Goal: Transaction & Acquisition: Download file/media

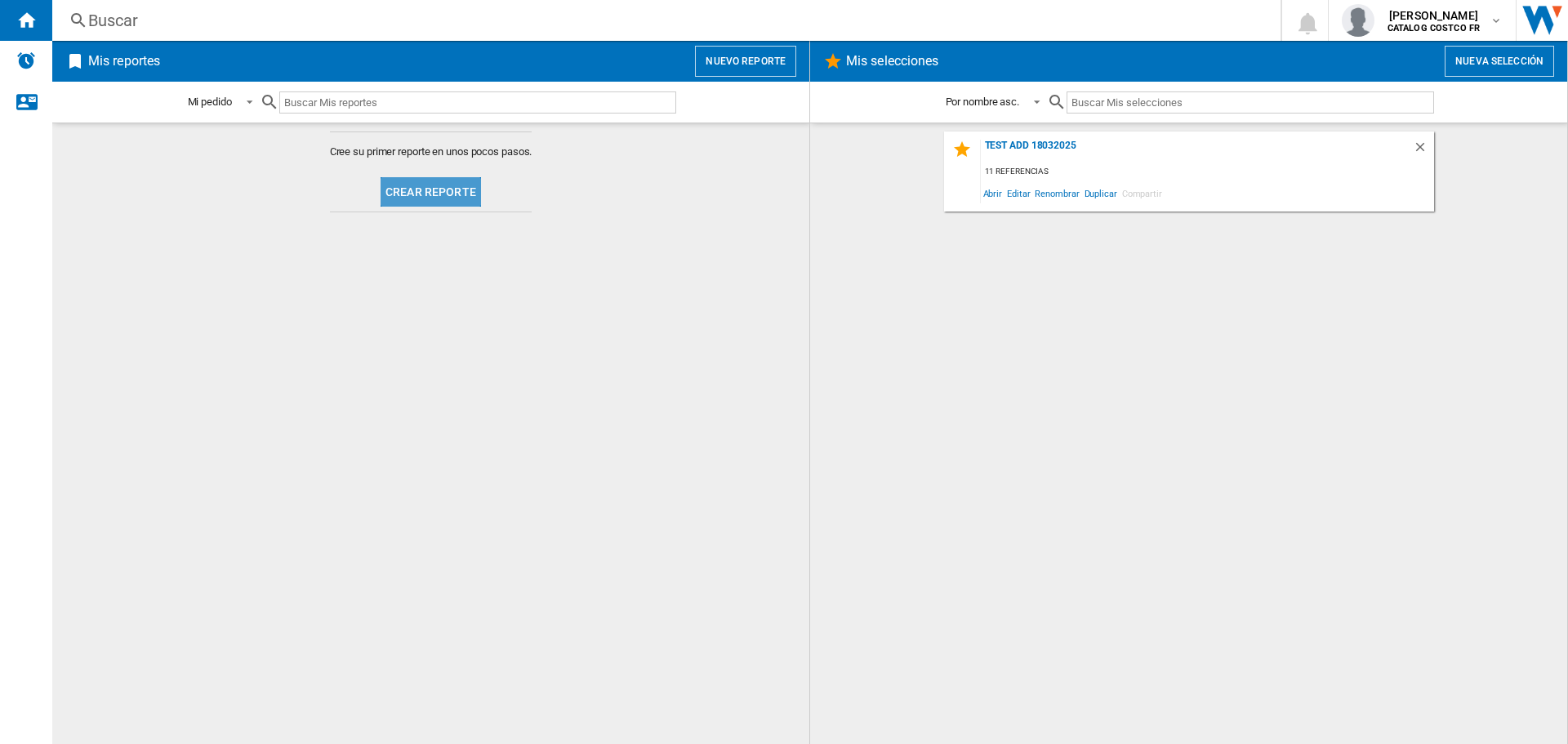
click at [464, 177] on button "Crear reporte" at bounding box center [431, 192] width 101 height 29
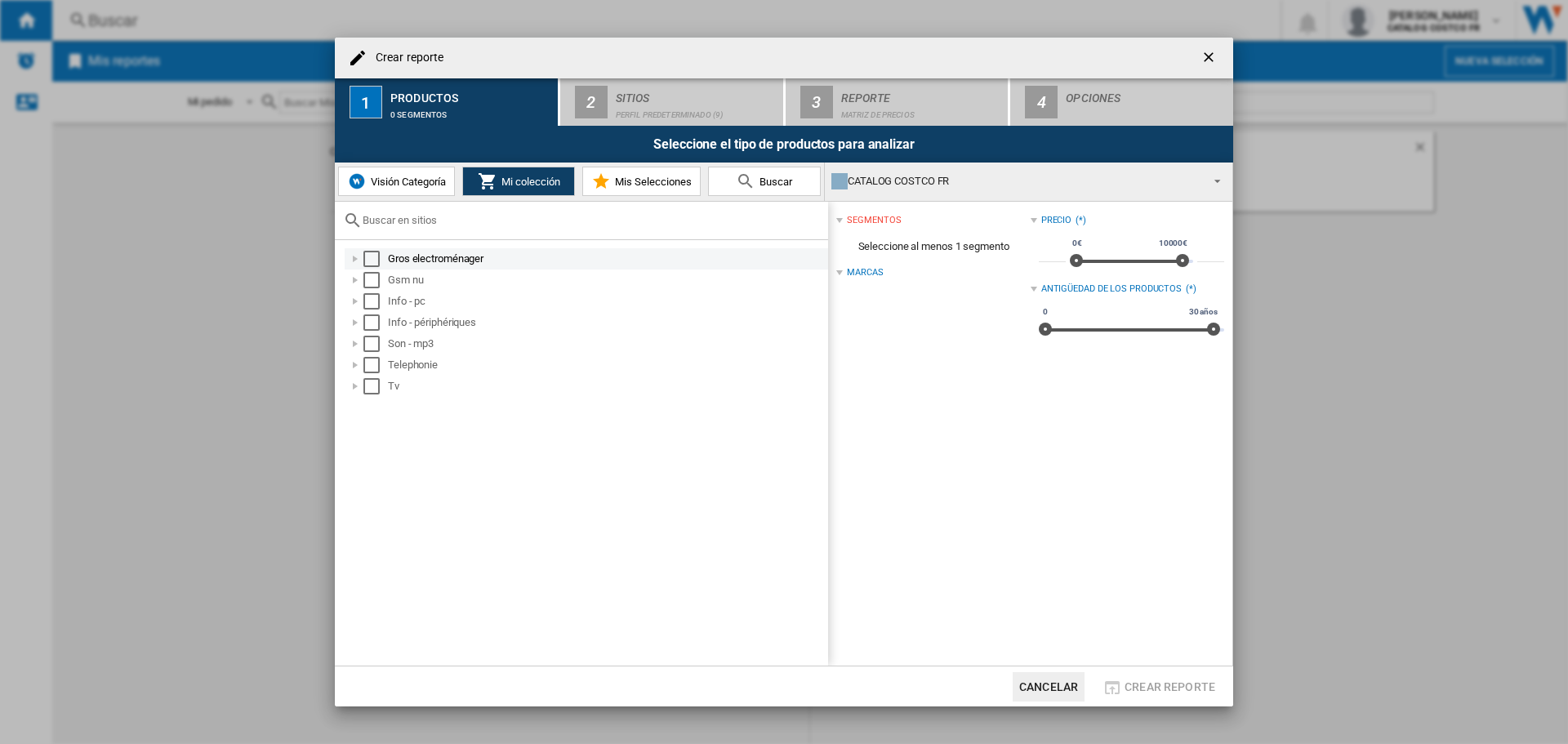
click at [382, 253] on md-checkbox "Select" at bounding box center [375, 259] width 25 height 16
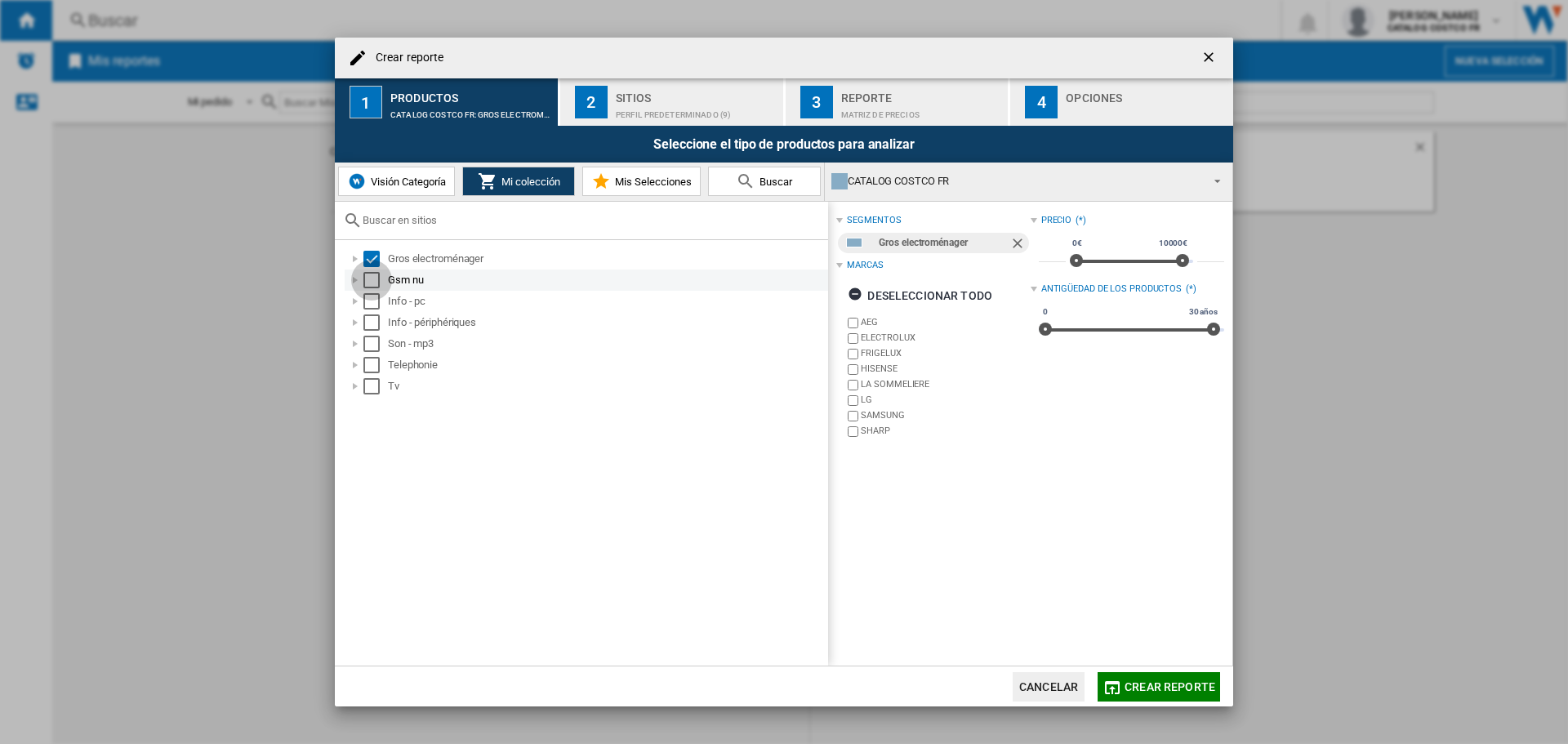
click at [376, 283] on div "Select" at bounding box center [372, 280] width 16 height 16
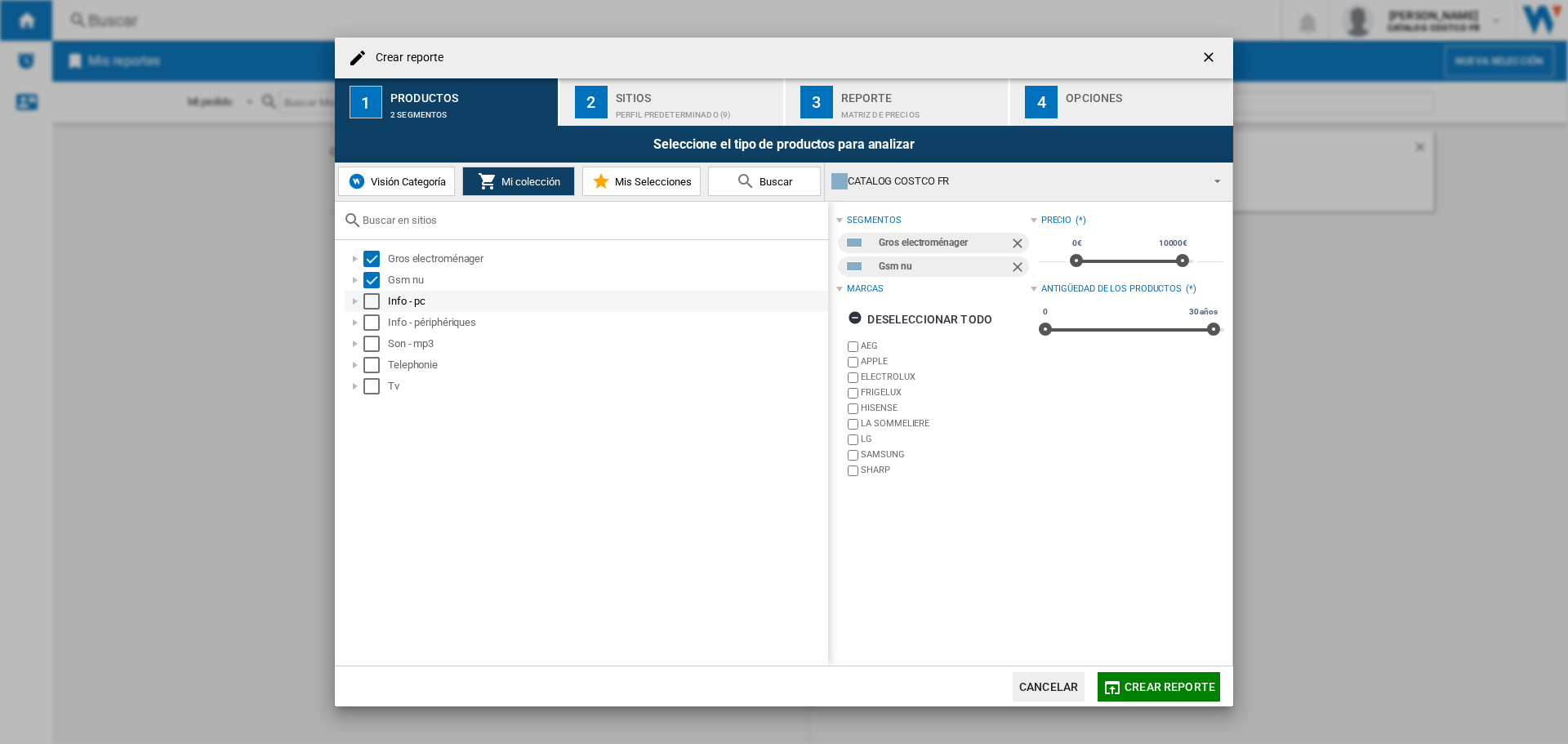
click at [372, 303] on div "Select" at bounding box center [372, 302] width 16 height 16
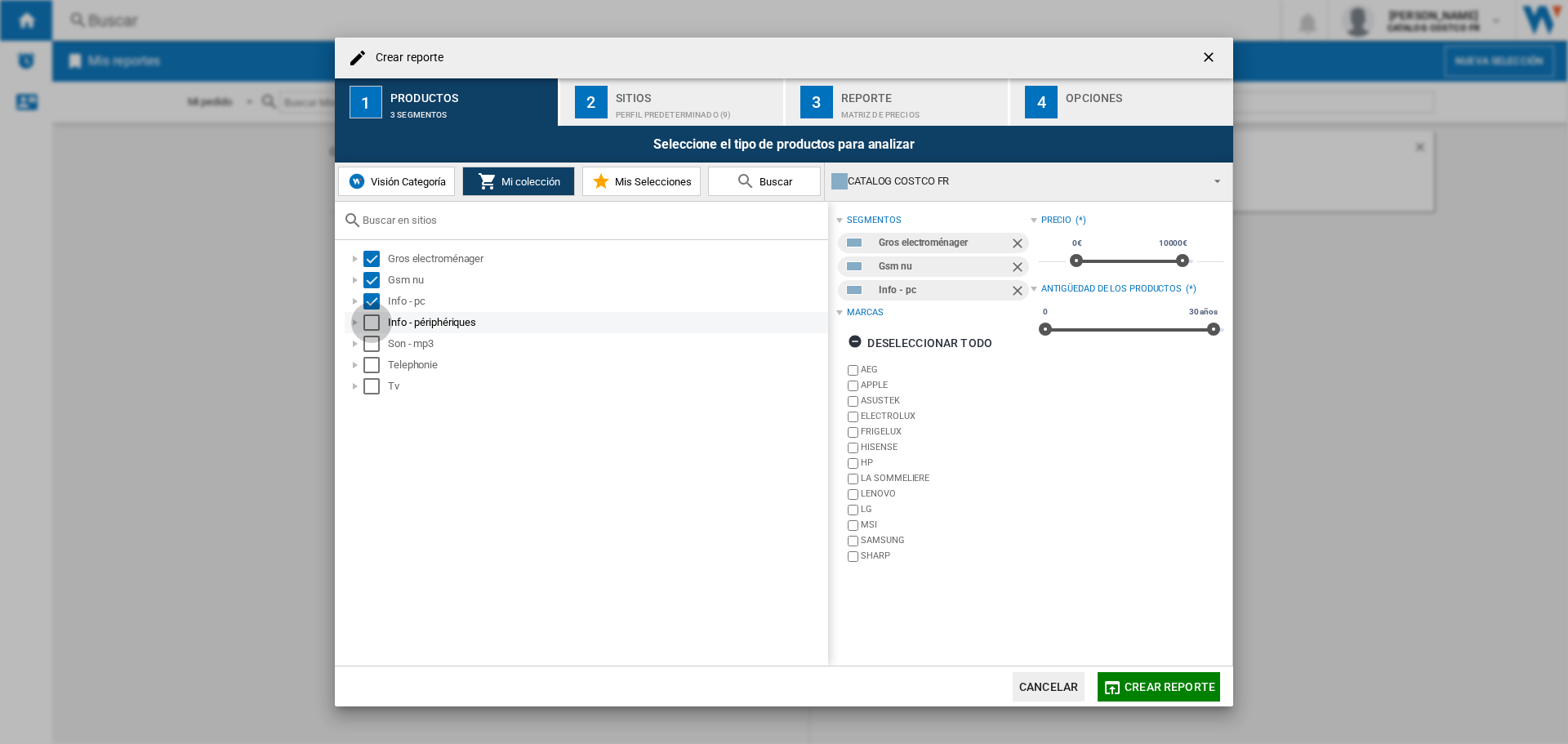
click at [372, 322] on div "Select" at bounding box center [372, 322] width 16 height 16
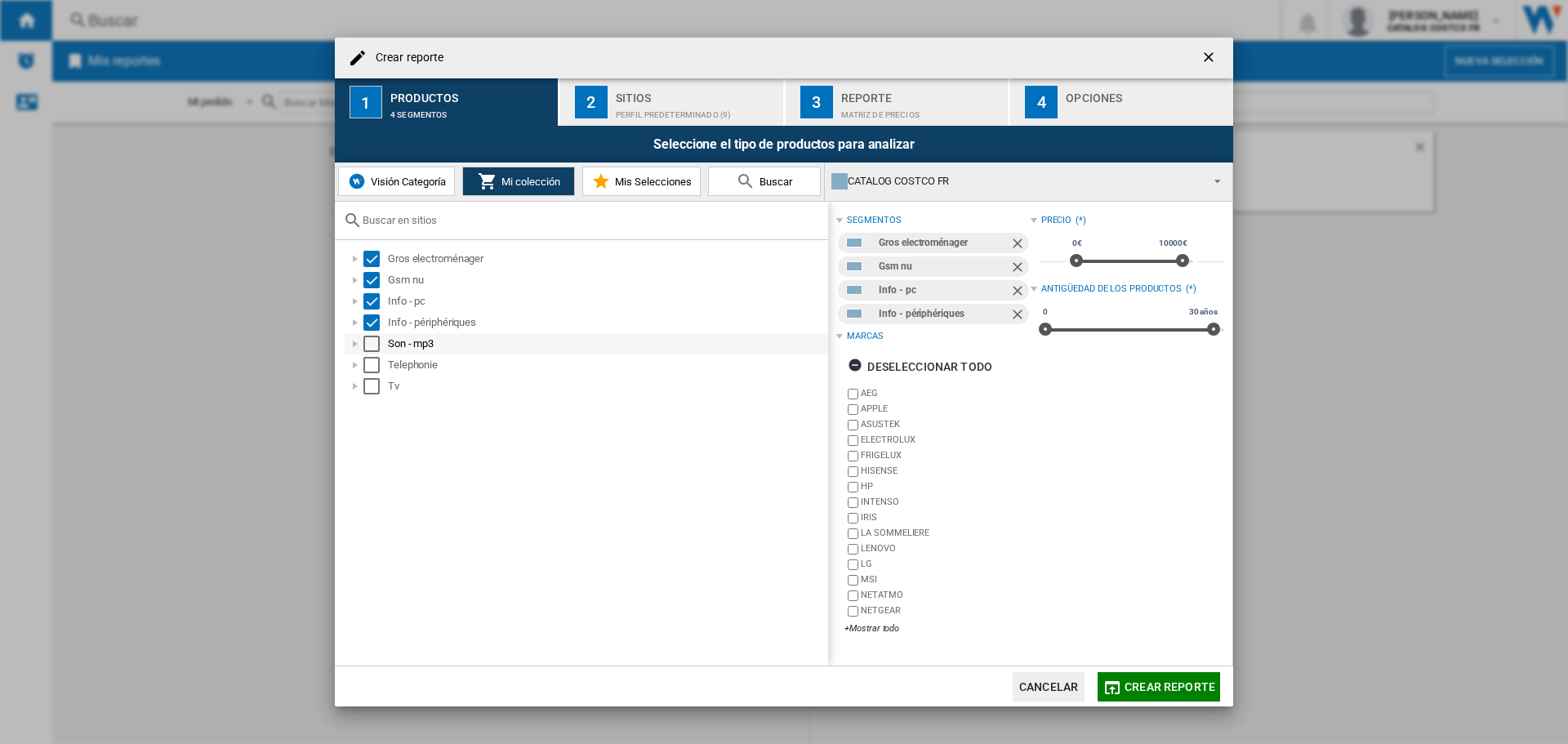
click at [370, 343] on div "Select" at bounding box center [372, 343] width 16 height 16
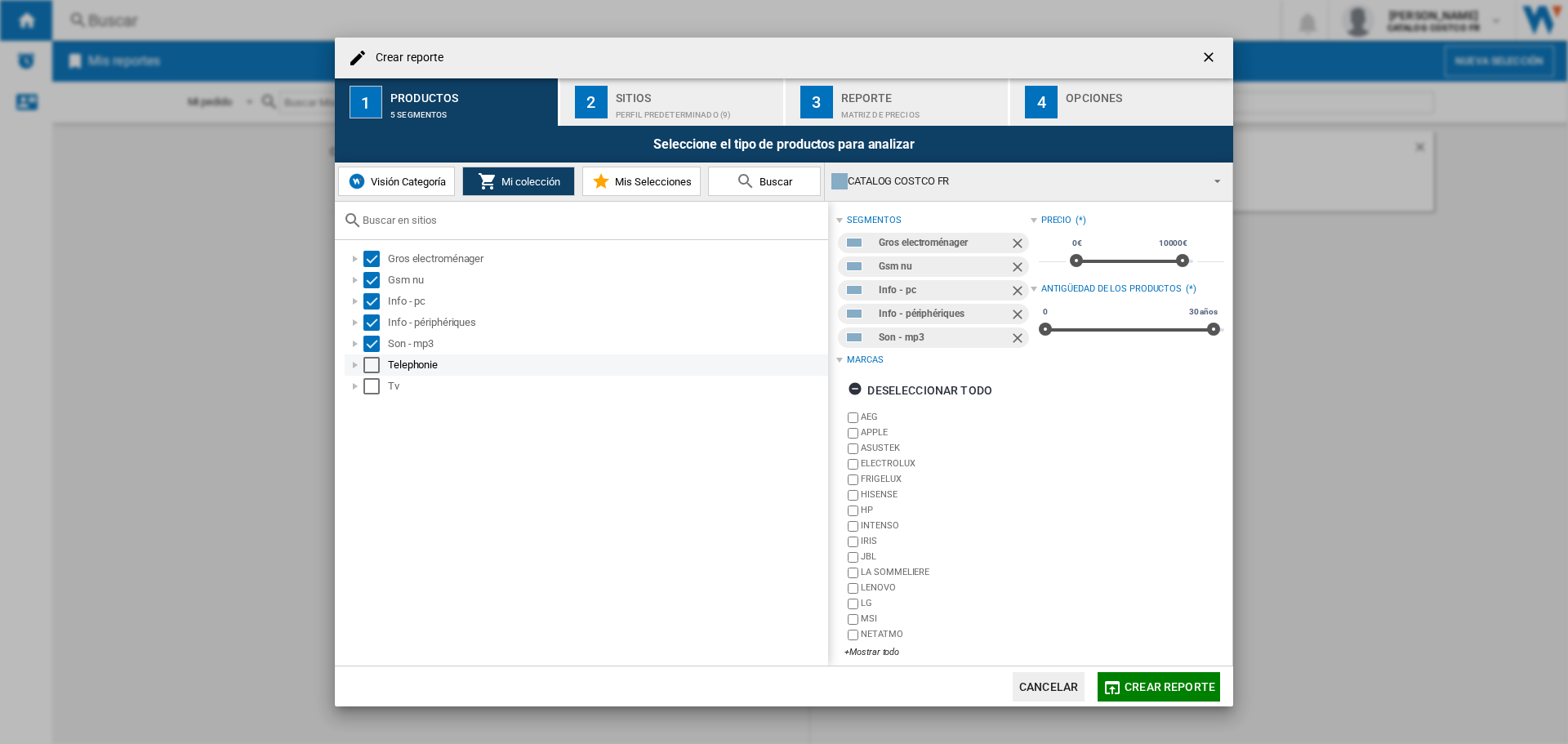
click at [367, 369] on div "Select" at bounding box center [372, 365] width 16 height 16
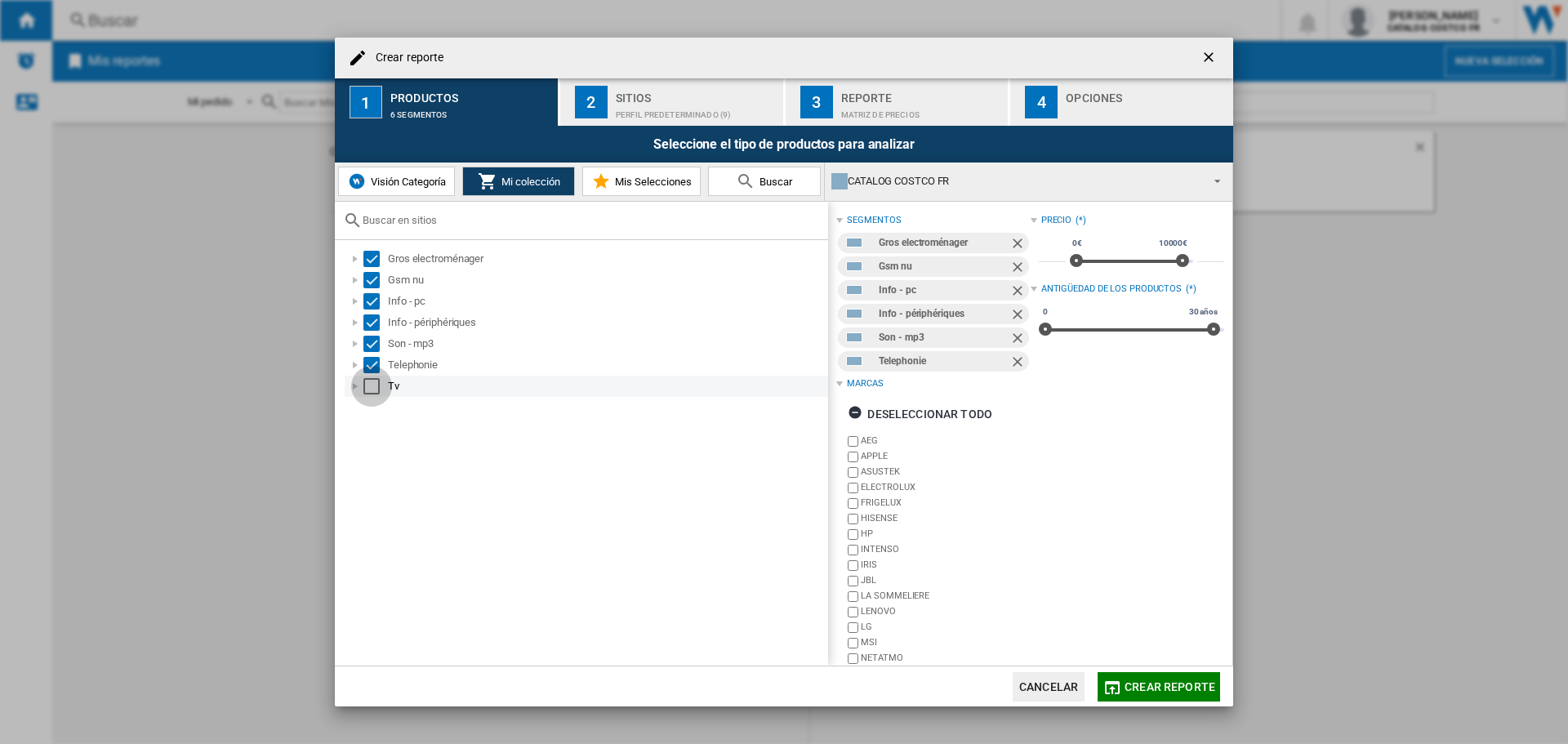
click at [368, 388] on div "Select" at bounding box center [372, 386] width 16 height 16
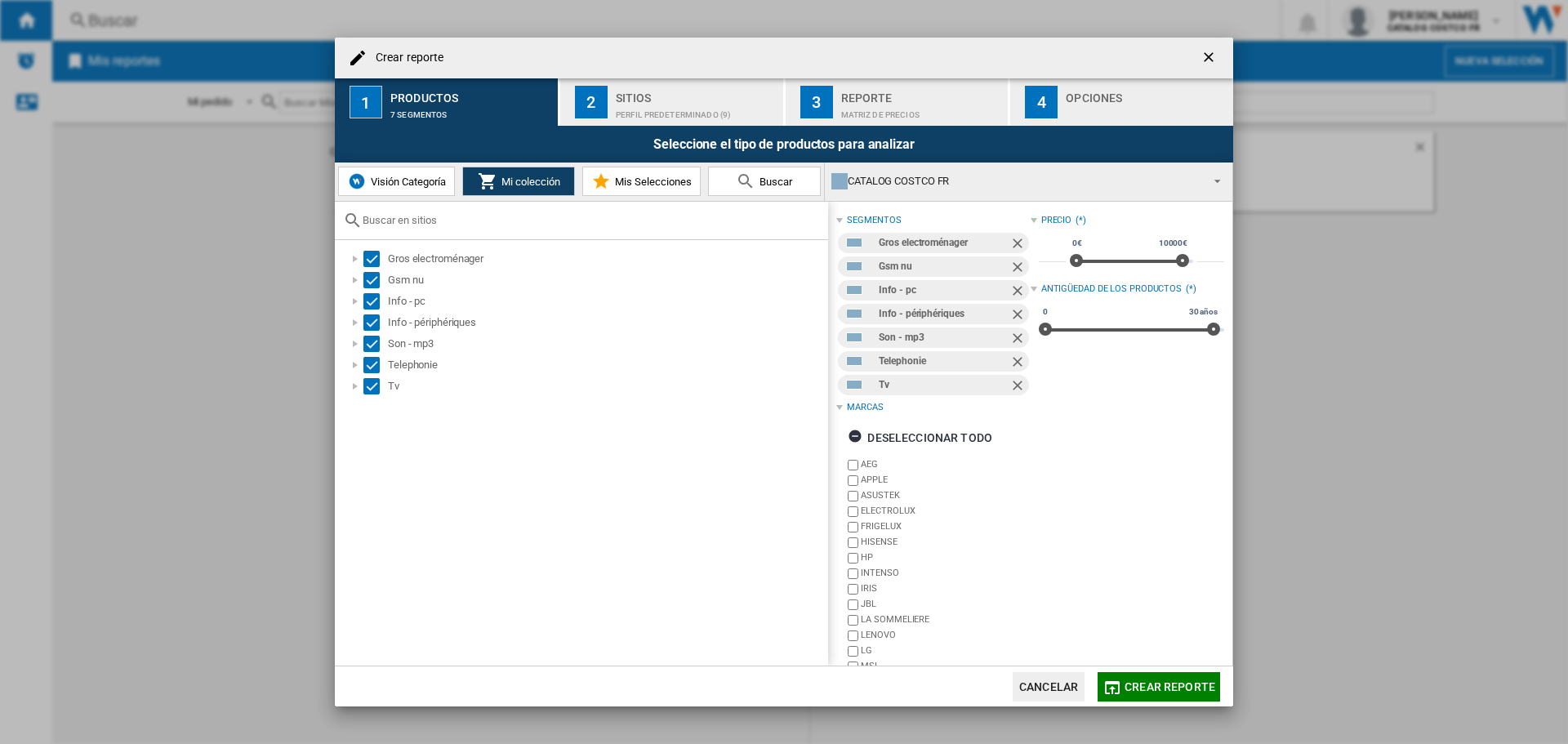
click at [680, 73] on div "Crear reporte" at bounding box center [784, 57] width 898 height 41
click at [672, 112] on div "Perfil predeterminado (9)" at bounding box center [696, 110] width 161 height 17
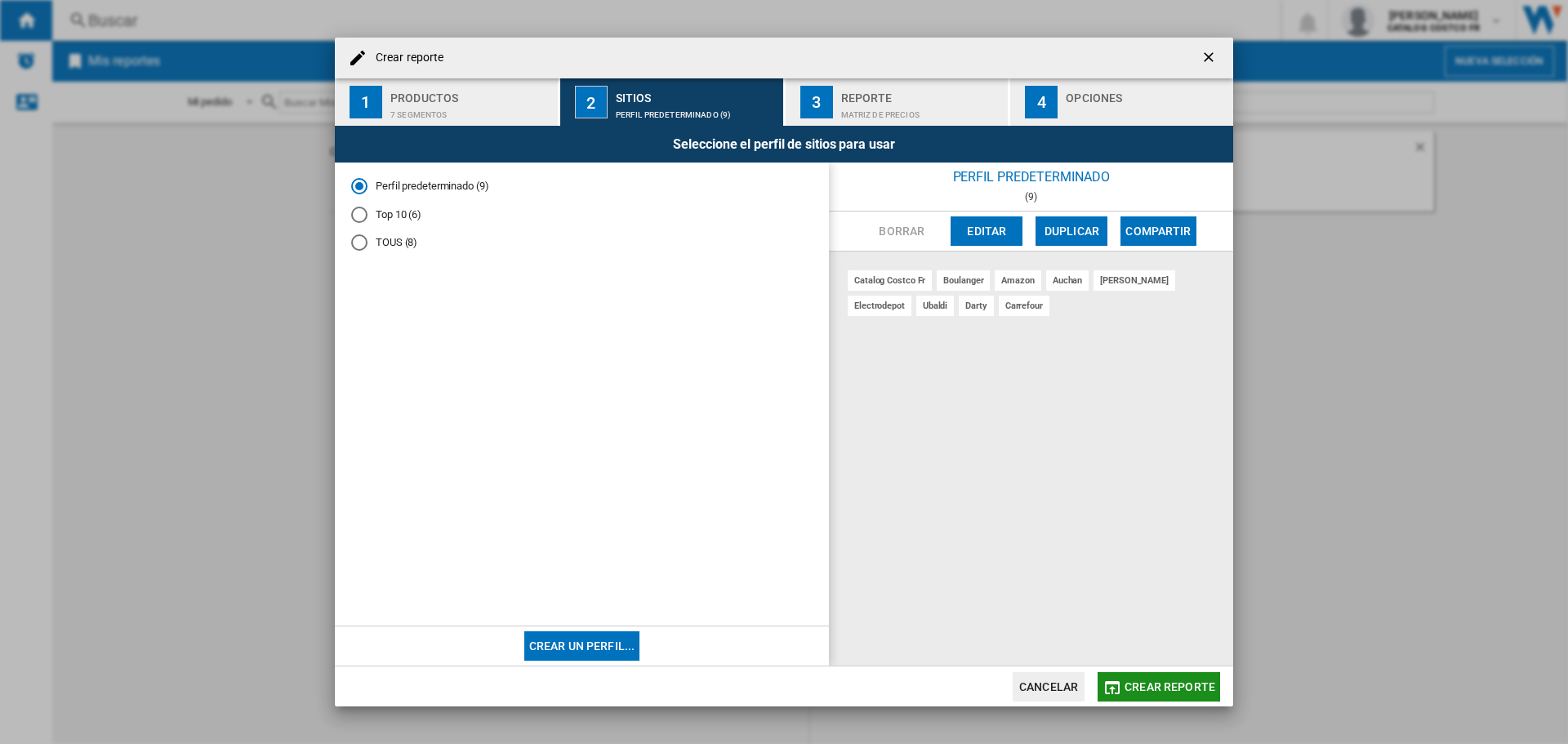
click at [1193, 686] on span "Crear reporte" at bounding box center [1170, 687] width 91 height 13
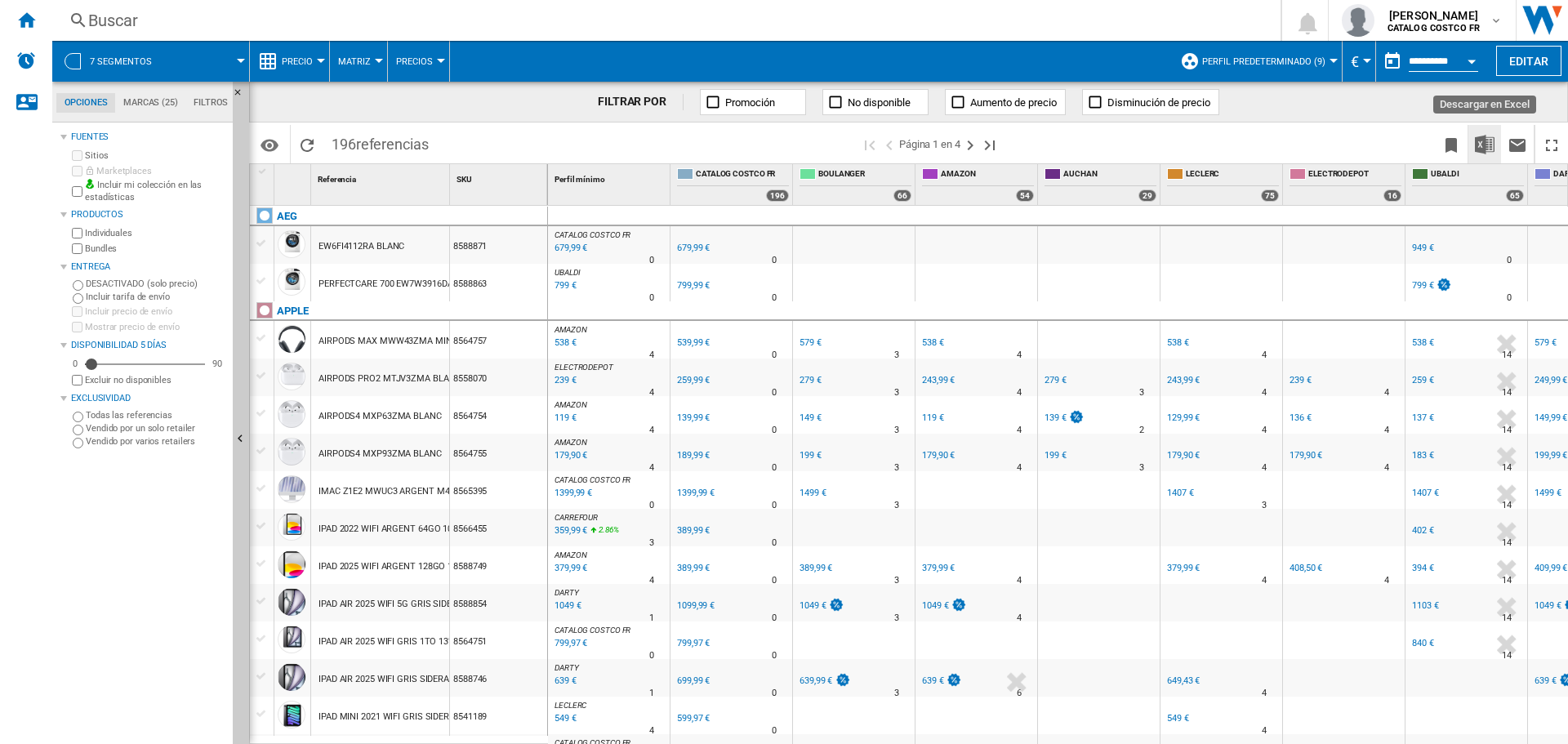
click at [1492, 142] on img "Descargar en Excel" at bounding box center [1485, 144] width 20 height 20
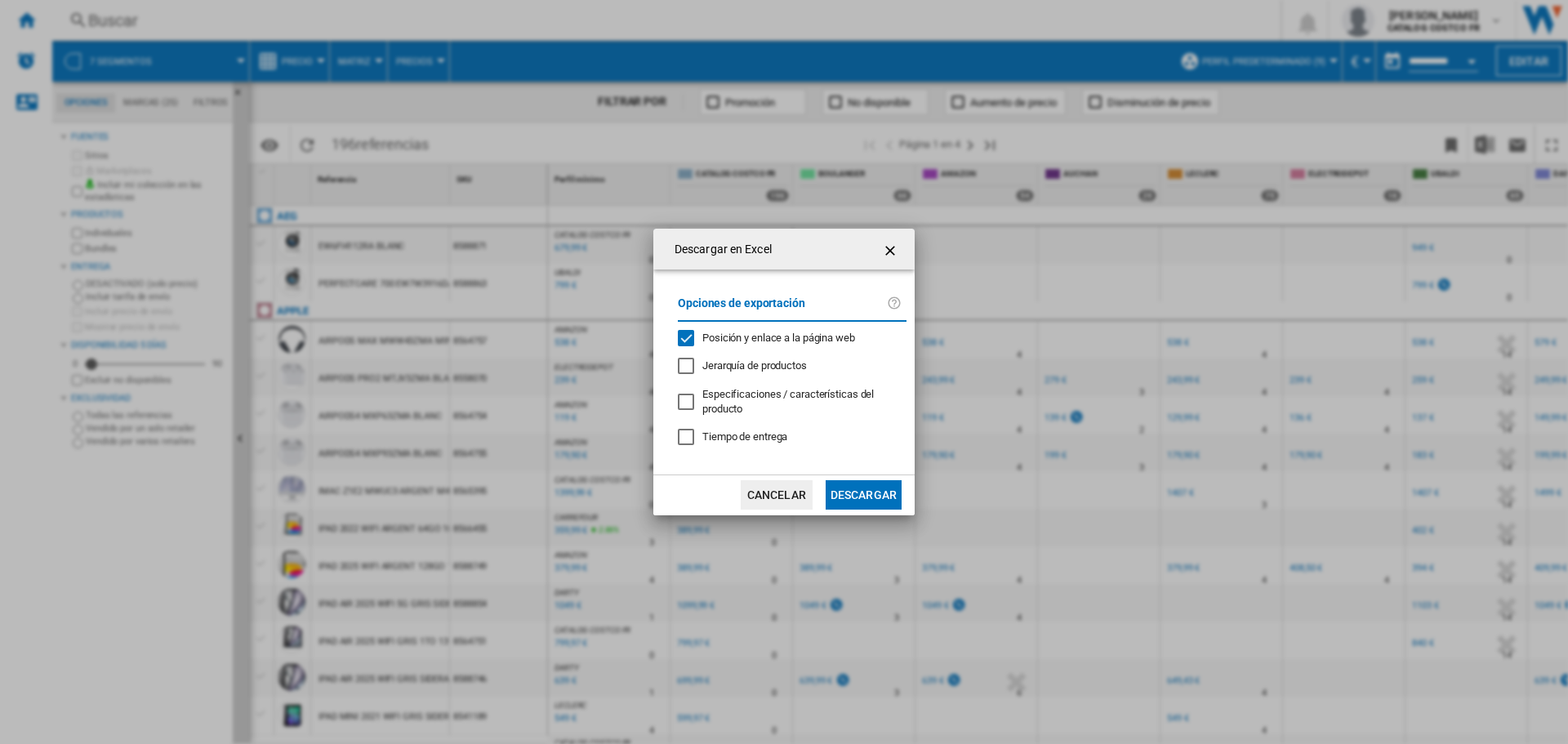
click at [856, 497] on button "Descargar" at bounding box center [864, 495] width 76 height 29
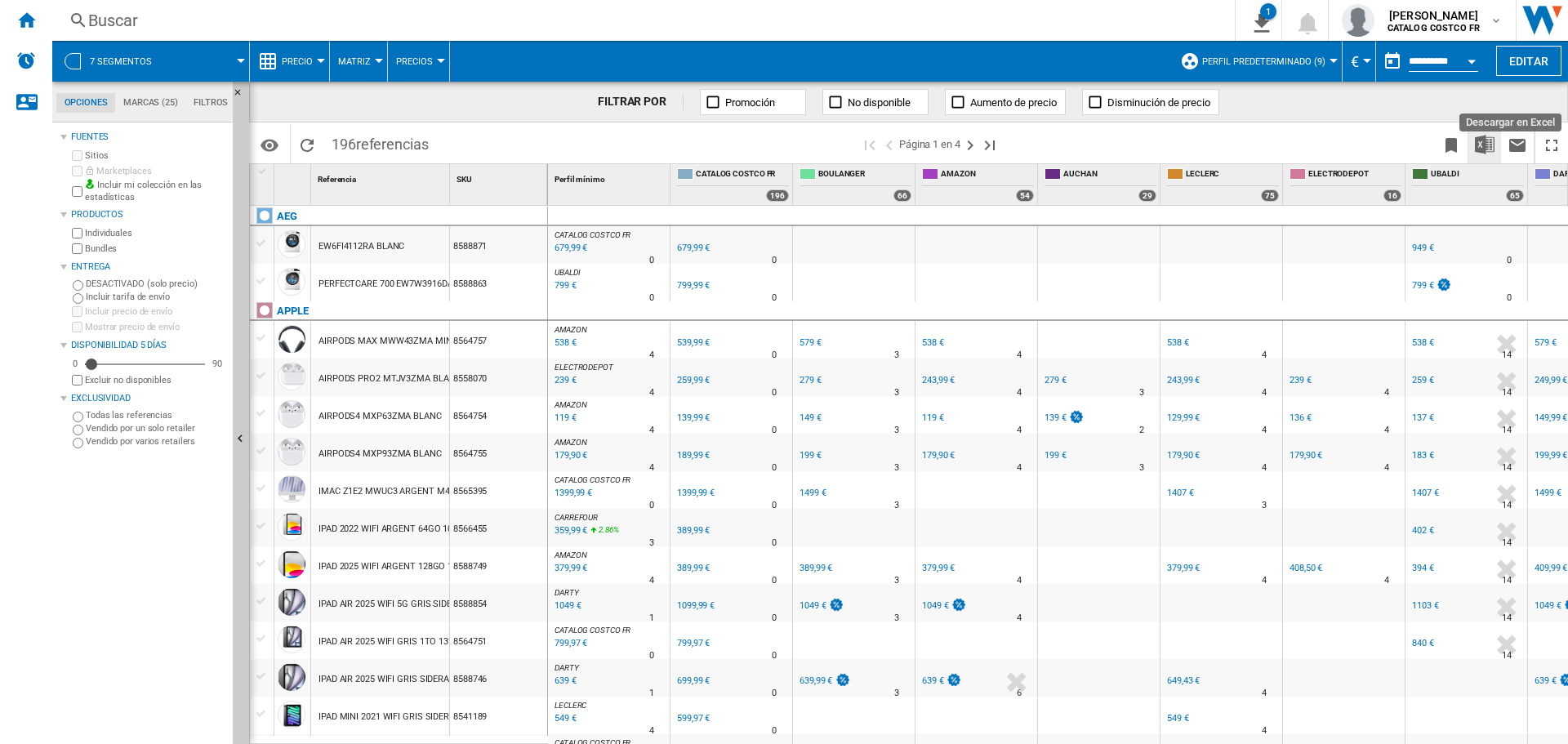
click at [1475, 142] on img "Descargar en Excel" at bounding box center [1485, 144] width 20 height 20
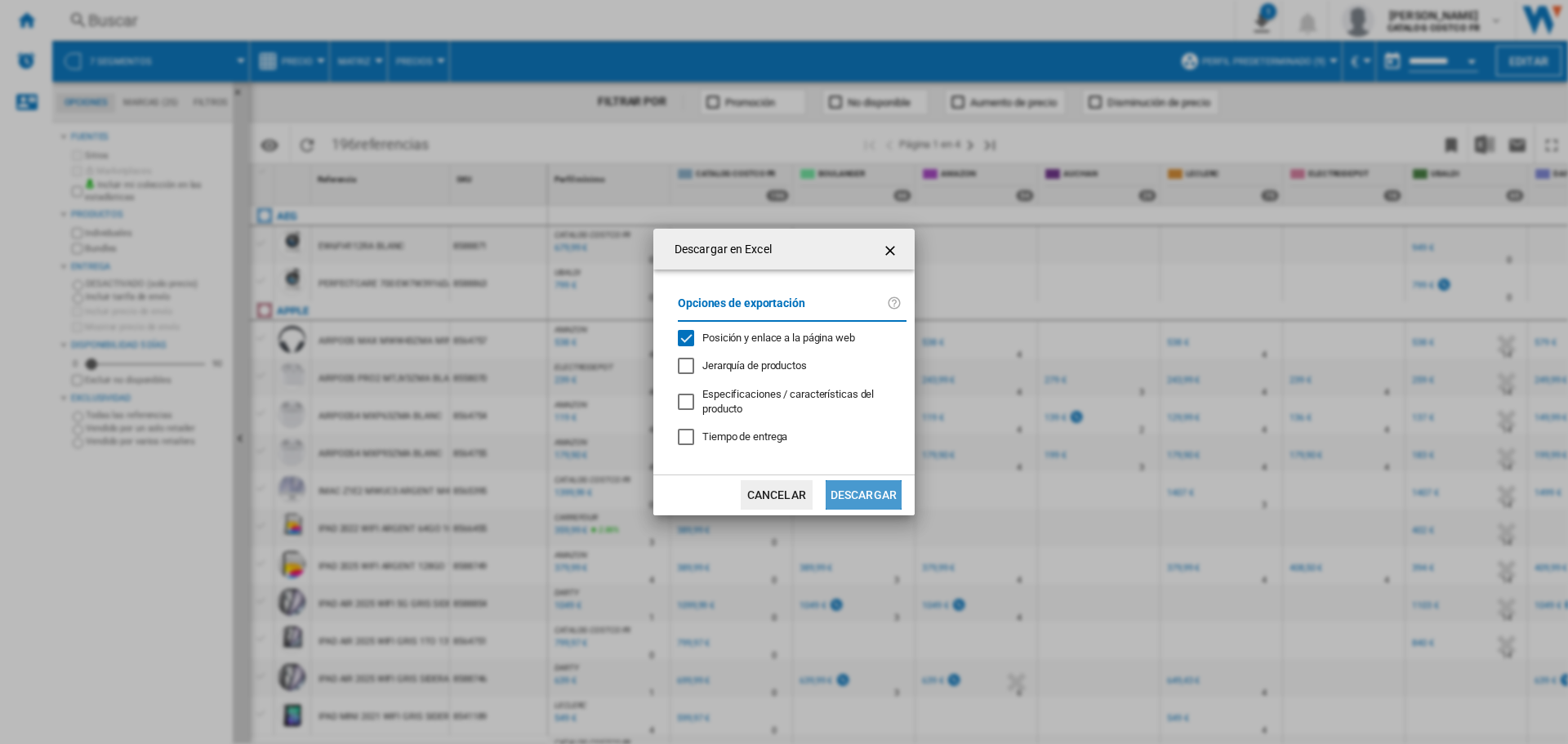
click at [874, 493] on button "Descargar" at bounding box center [864, 495] width 76 height 29
